Goal: Task Accomplishment & Management: Complete application form

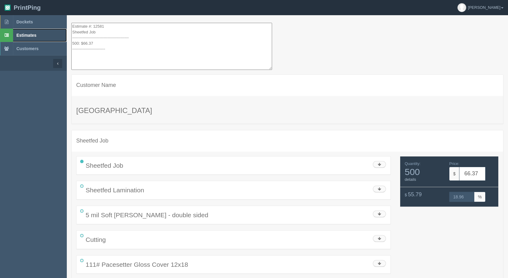
click at [22, 34] on span "Estimates" at bounding box center [26, 35] width 20 height 5
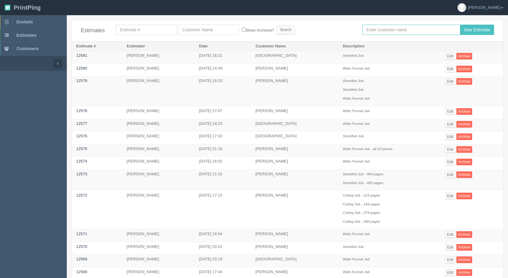
click at [395, 32] on input "text" at bounding box center [411, 30] width 98 height 10
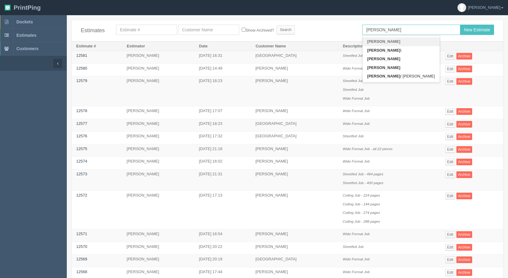
type input "[PERSON_NAME]"
click at [460, 25] on input "New Estimate" at bounding box center [477, 30] width 34 height 10
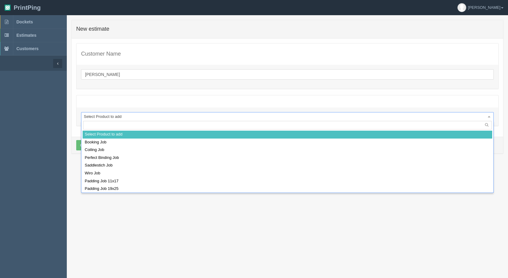
drag, startPoint x: 106, startPoint y: 115, endPoint x: 101, endPoint y: 115, distance: 4.9
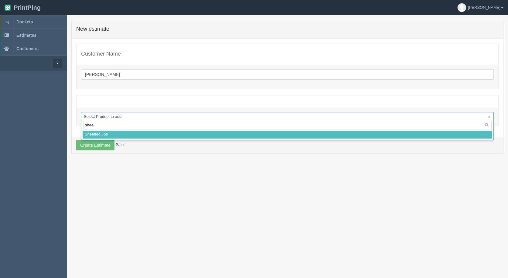
type input "sheet"
select select
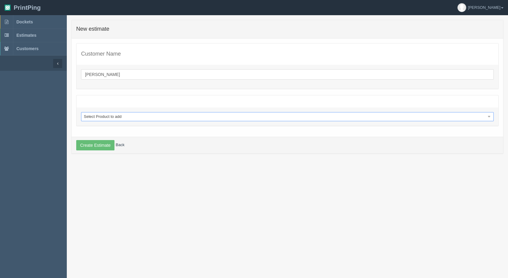
select select "0"
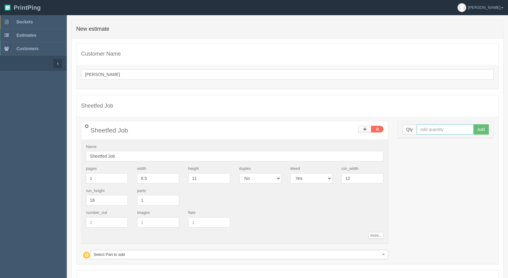
click at [449, 131] on input "text" at bounding box center [444, 129] width 57 height 10
type input "1000"
click at [473, 124] on button "Add" at bounding box center [480, 129] width 15 height 10
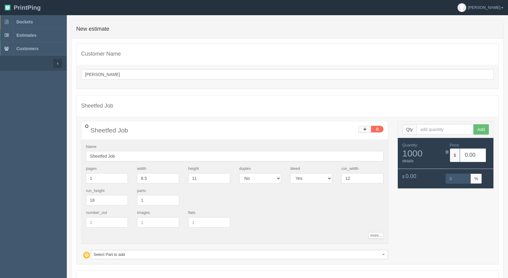
click at [101, 260] on div "Sheetfed Job Name Sheetfed Job pages 1 width 8.5 height 11 duplex Yes No bleed …" at bounding box center [287, 190] width 422 height 148
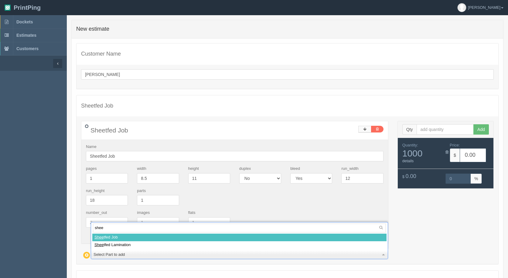
type input "sheet"
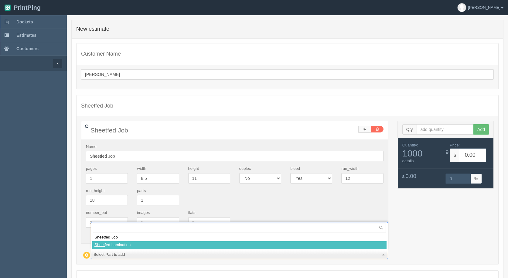
select select
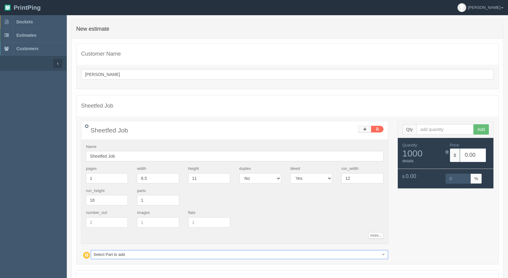
type input "300.66"
type input "15.00"
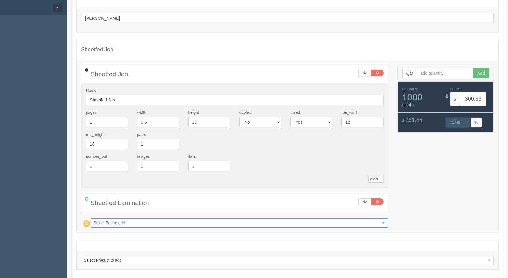
scroll to position [86, 0]
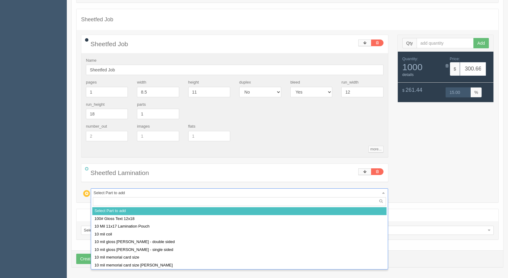
type input "5"
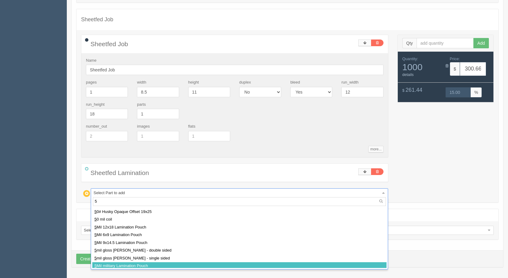
scroll to position [15, 0]
select select
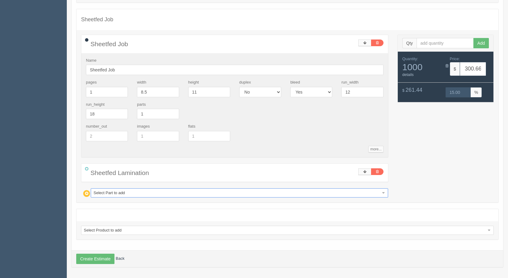
type input "920.51"
type input "15.00"
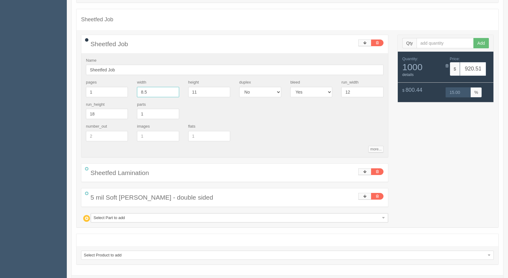
drag, startPoint x: 153, startPoint y: 92, endPoint x: 2, endPoint y: 66, distance: 153.9
click at [20, 70] on section "Dockets Estimates Customers" at bounding box center [254, 116] width 508 height 374
type input "3.5"
type input "465.24"
type input "15.00"
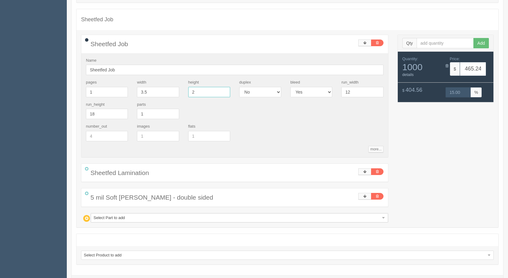
type input "2"
type input "86.45"
type input "14.99"
drag, startPoint x: 149, startPoint y: 90, endPoint x: 96, endPoint y: 76, distance: 54.6
click at [96, 76] on div "Name Sheetfed Job pages 1 width 3.5 height 2 duplex Yes No bleed Yes No run_wid…" at bounding box center [234, 105] width 307 height 104
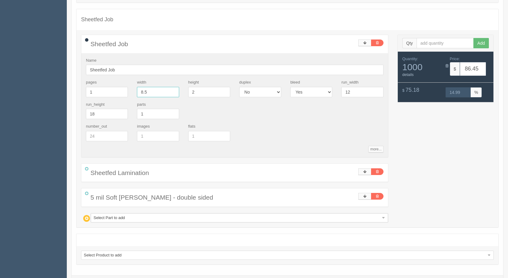
type input "8.5"
type input "192.08"
type input "15.00"
type input "11"
type input "920.51"
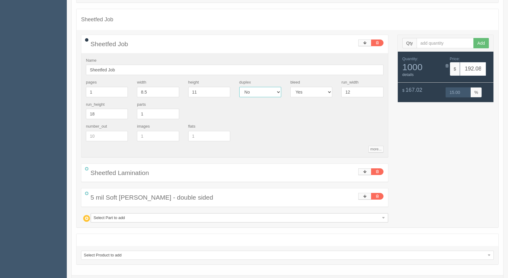
type input "15.00"
drag, startPoint x: 149, startPoint y: 91, endPoint x: 67, endPoint y: 56, distance: 89.6
click at [82, 68] on div "Name Sheetfed Job pages 1 width 8.5 height 11 duplex Yes No bleed Yes No run_wi…" at bounding box center [234, 105] width 307 height 104
type input "3.5"
type input "465.24"
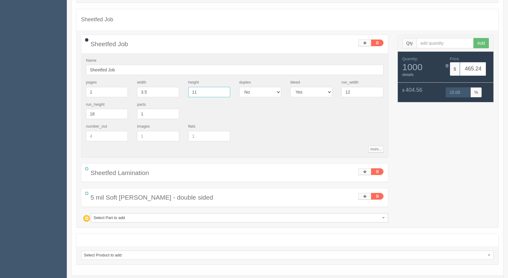
type input "15.00"
type input "2"
type input "86.45"
type input "14.99"
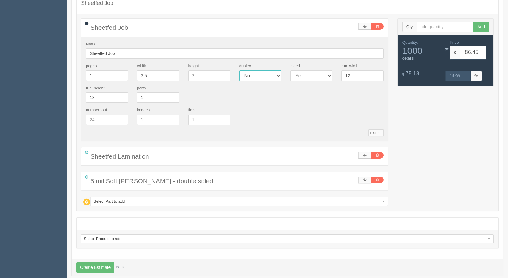
scroll to position [111, 0]
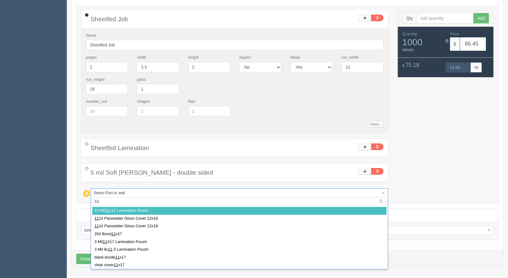
type input "111"
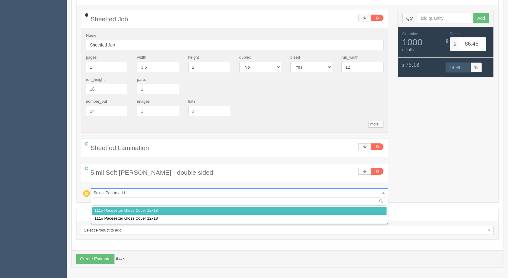
select select
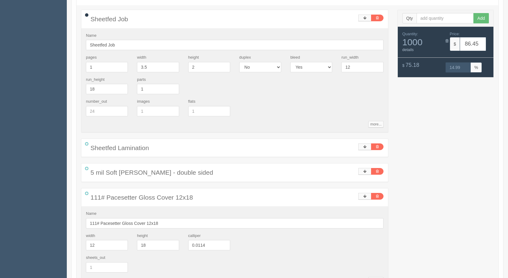
type input "c"
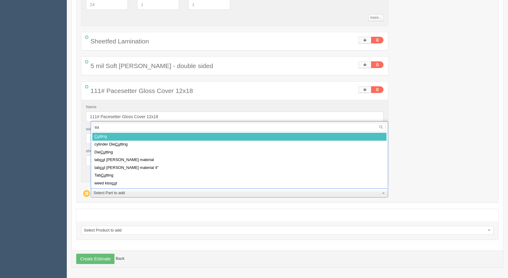
type input "cut"
select select
type input "91.65"
type input "17.83"
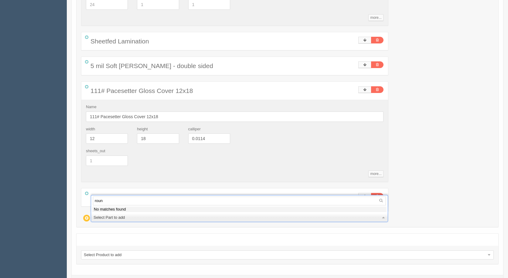
type input "round"
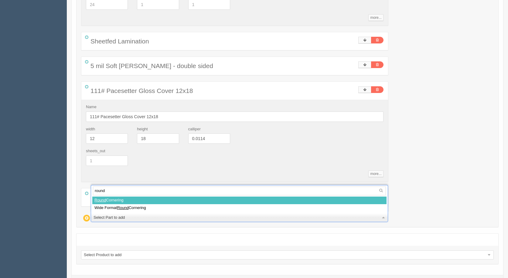
select select
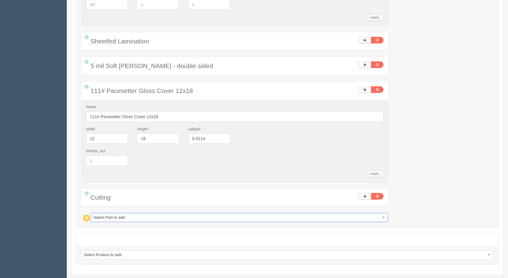
type input "103.28"
type input "17.51"
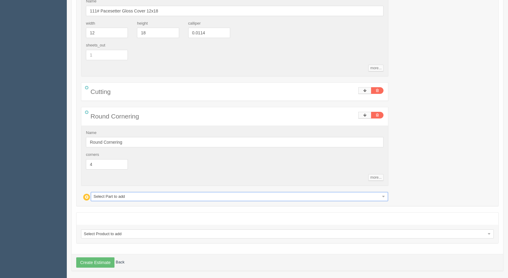
scroll to position [327, 0]
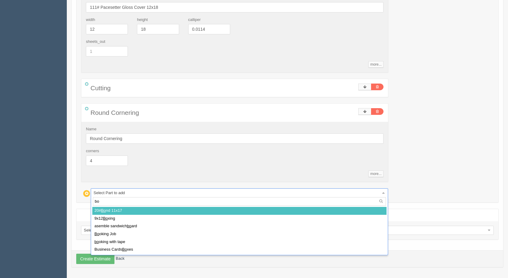
type input "box"
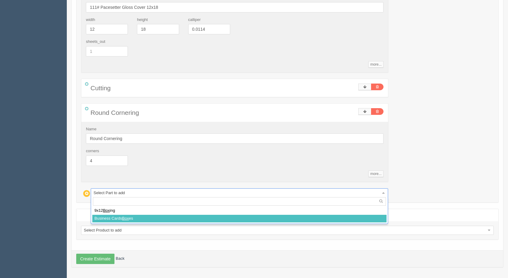
select select
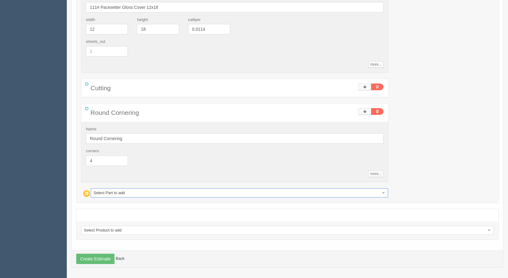
type input "107.27"
type input "17.43"
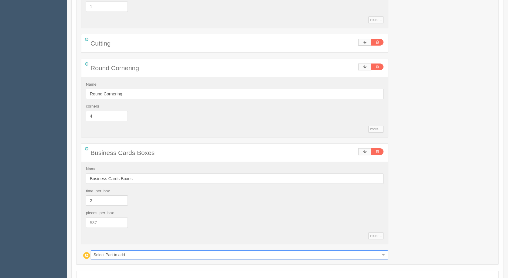
scroll to position [433, 0]
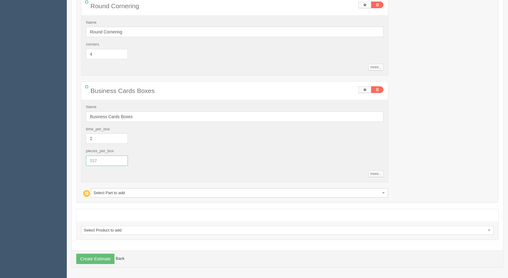
drag, startPoint x: 108, startPoint y: 163, endPoint x: 26, endPoint y: 152, distance: 82.4
type input "250"
type input "111.25"
type input "17.33"
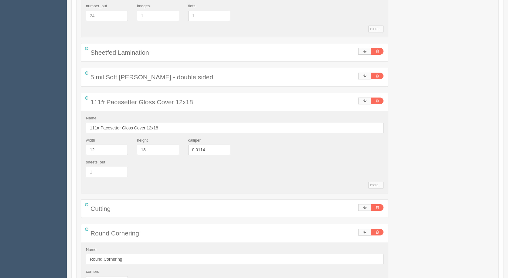
scroll to position [130, 0]
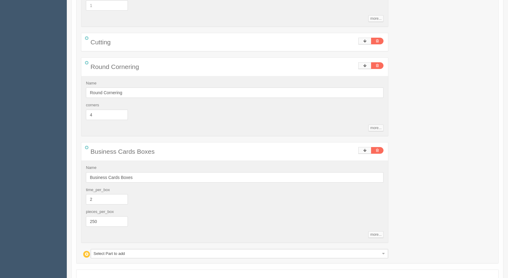
click at [474, 155] on div "Sheetfed Job Name Sheetfed Job pages 1 width 3.5 height 2 duplex Yes No bleed Y…" at bounding box center [287, 3] width 422 height 510
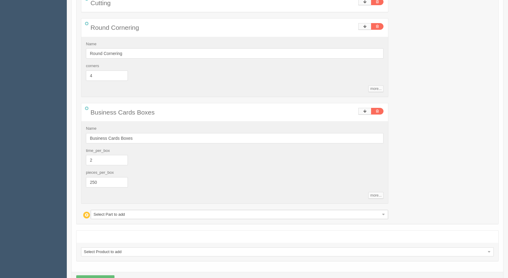
scroll to position [433, 0]
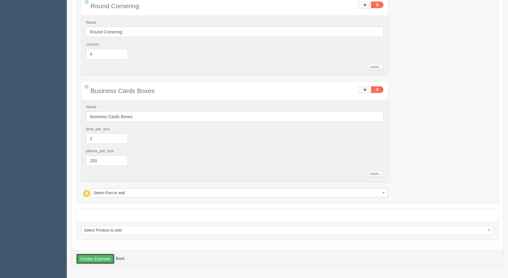
click at [95, 256] on button "Create Estimate" at bounding box center [95, 258] width 38 height 10
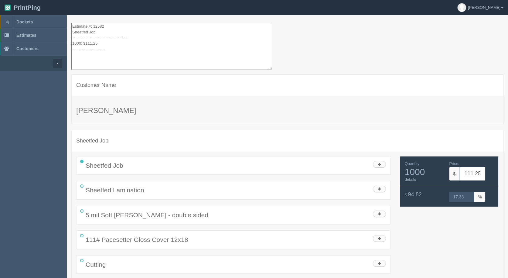
click at [88, 49] on textarea "Estimate #: 12582 Sheetfed Job ------------------------------------------- 1000…" at bounding box center [171, 46] width 201 height 47
drag, startPoint x: 116, startPoint y: 52, endPoint x: 18, endPoint y: -25, distance: 124.1
click at [18, 0] on html "PrintPing Gerry Administration Edit account ( info@allrushbindery.com ) Logout …" at bounding box center [254, 175] width 508 height 350
